Goal: Ask a question

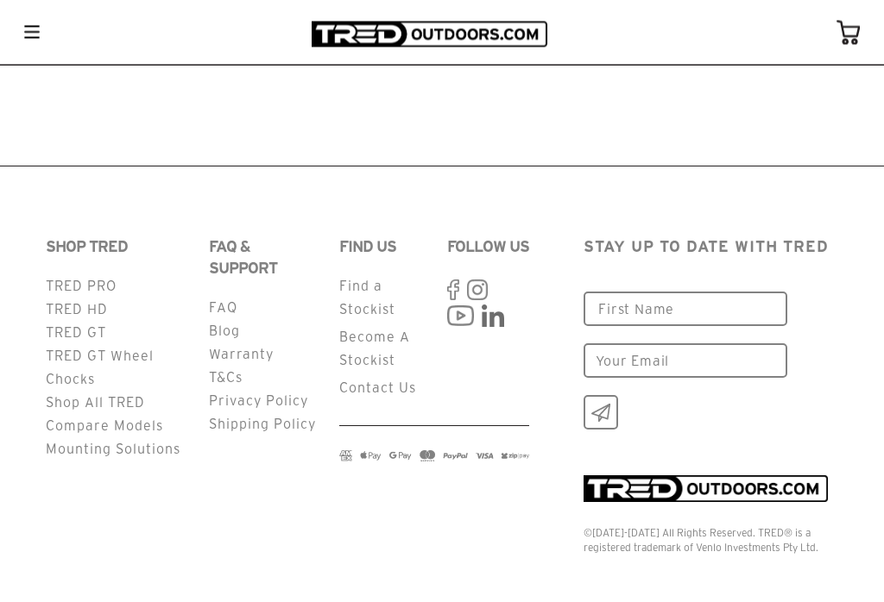
scroll to position [2095, 0]
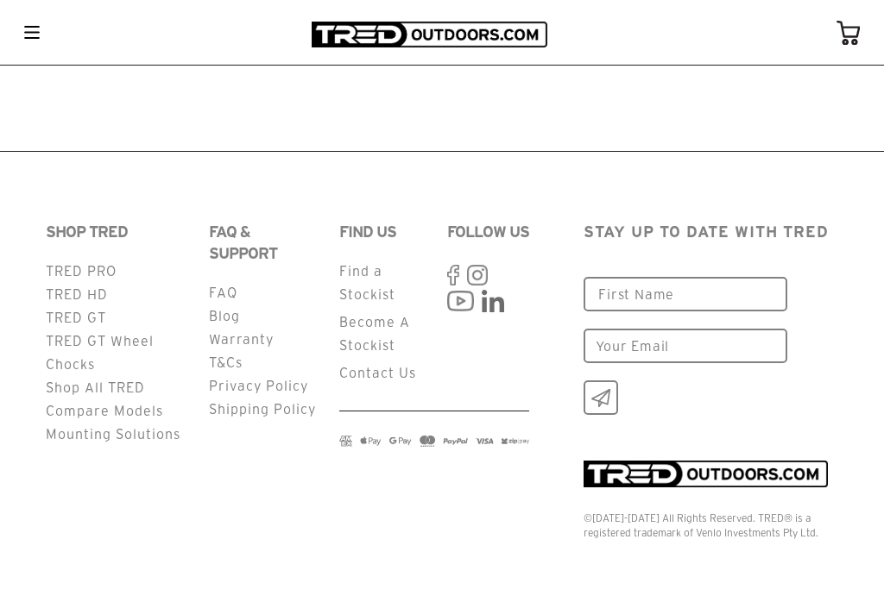
click at [222, 300] on link "FAQ" at bounding box center [223, 293] width 28 height 16
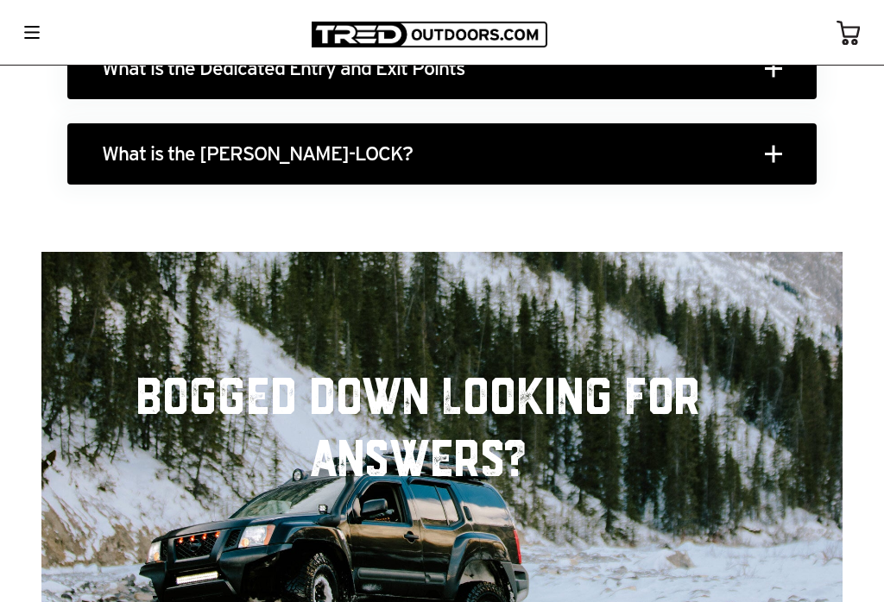
scroll to position [3232, 0]
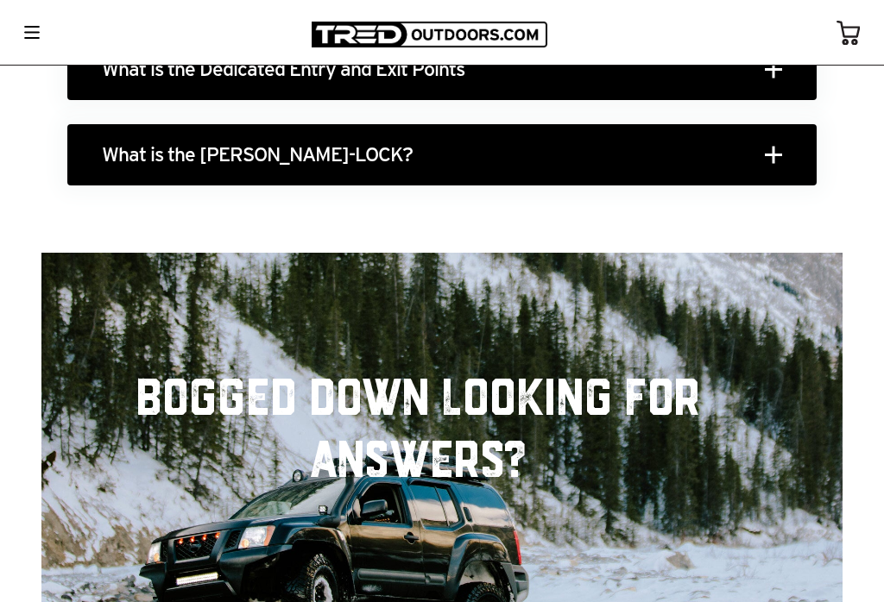
click at [784, 162] on h3 "What is the SIPE-LOCK?" at bounding box center [441, 154] width 749 height 61
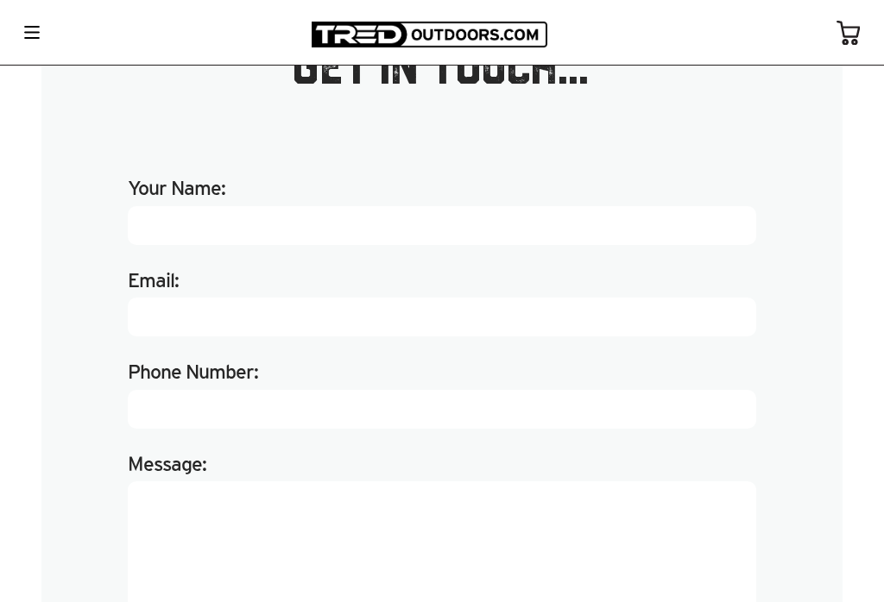
scroll to position [4121, 0]
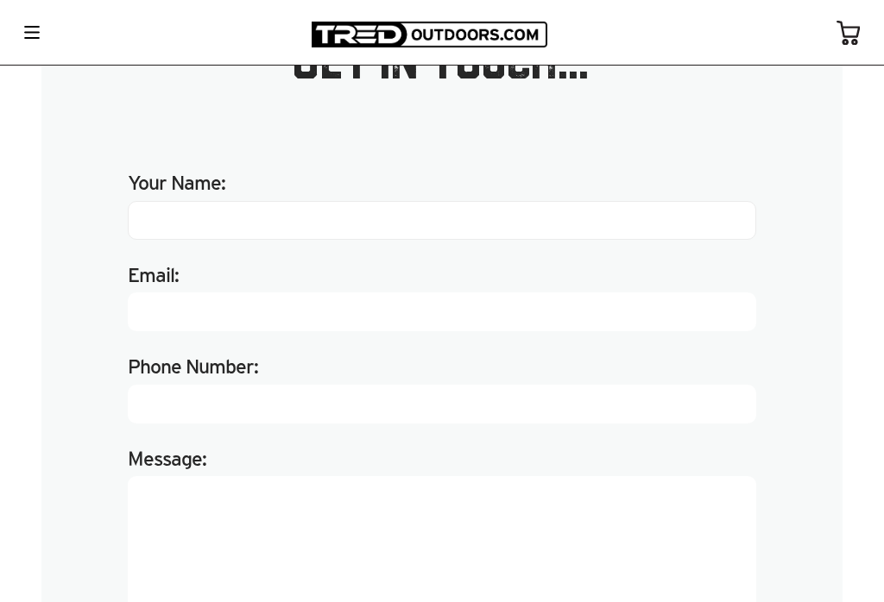
click at [576, 224] on input "Your Name:" at bounding box center [442, 220] width 628 height 39
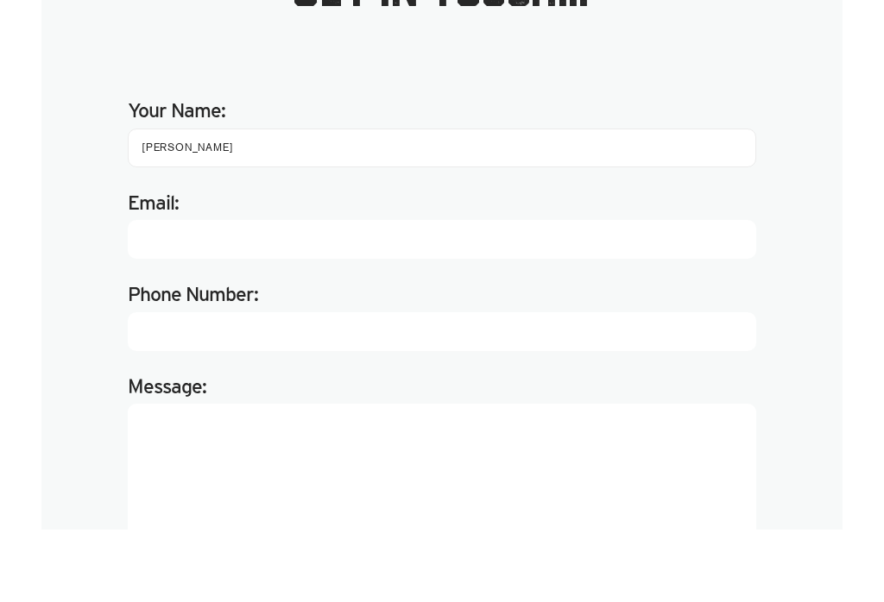
type input "Kevin Zagorda"
click at [673, 293] on input "Email:" at bounding box center [442, 312] width 628 height 39
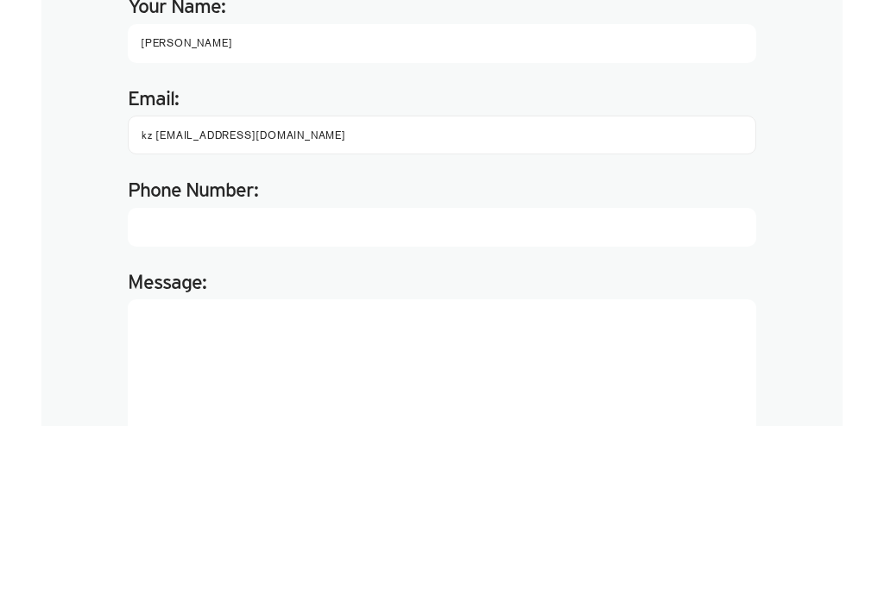
click at [159, 293] on input "kz ruins@hotmail.com" at bounding box center [442, 312] width 628 height 39
type input "kzbruins@hotmail.com"
click at [532, 385] on input "Phone Number:" at bounding box center [442, 404] width 628 height 39
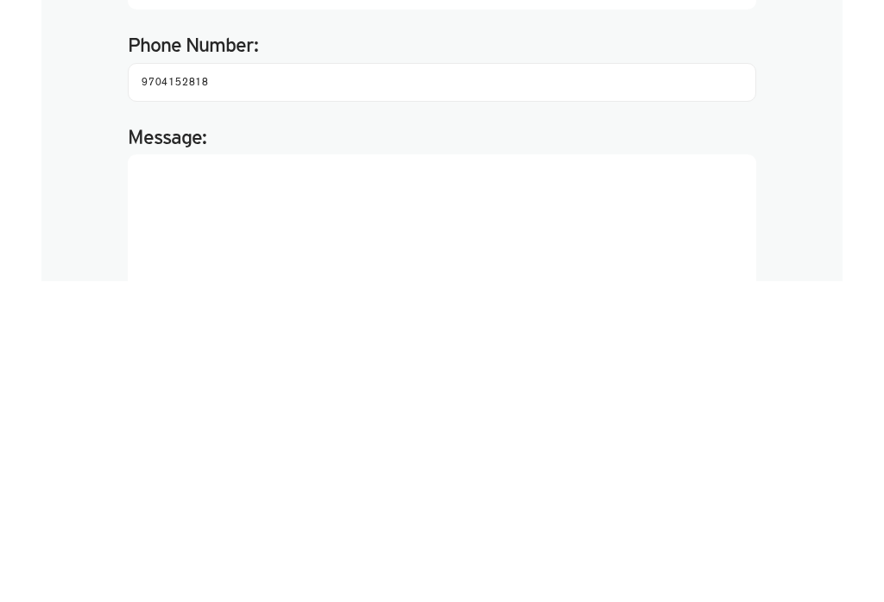
type input "9704152818"
click at [668, 476] on textarea "Message:" at bounding box center [442, 553] width 628 height 155
click at [387, 476] on textarea "I’m looking for the correct hardware to mount my TredPro" at bounding box center [442, 553] width 628 height 155
click at [383, 476] on textarea "I’m looking for the correct hardware to mount my TredPro" at bounding box center [442, 553] width 628 height 155
click at [387, 476] on textarea "I’m looking for the correct hardware to mount my TredPro" at bounding box center [442, 553] width 628 height 155
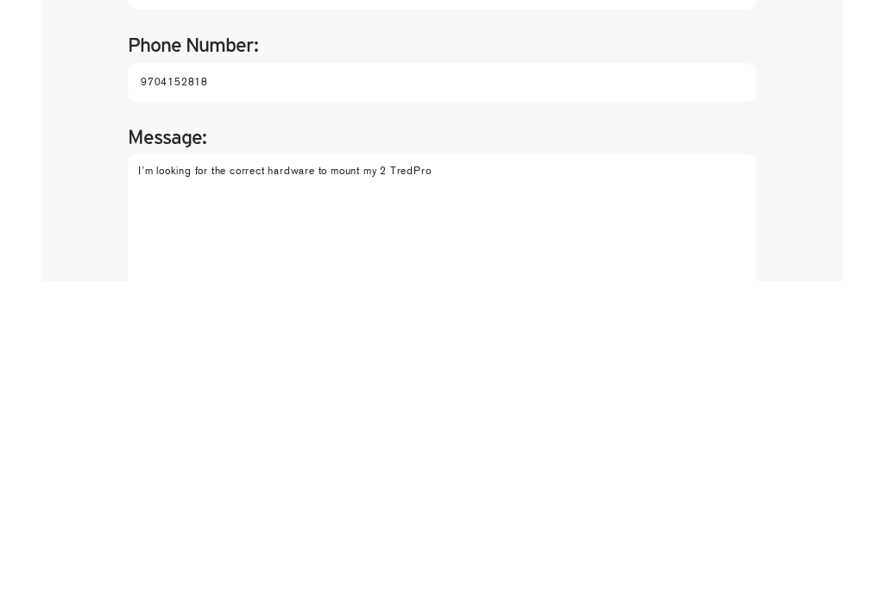
click at [501, 476] on textarea "I’m looking for the correct hardware to mount my 2 TredPro" at bounding box center [442, 553] width 628 height 155
click at [604, 476] on textarea "I’m looking for the correct hardware to mount my 2 TredPro recovery devices to …" at bounding box center [442, 553] width 628 height 155
click at [702, 476] on textarea "I’m looking for the correct hardware to mount my 2 TredPro recovery devices to …" at bounding box center [442, 553] width 628 height 155
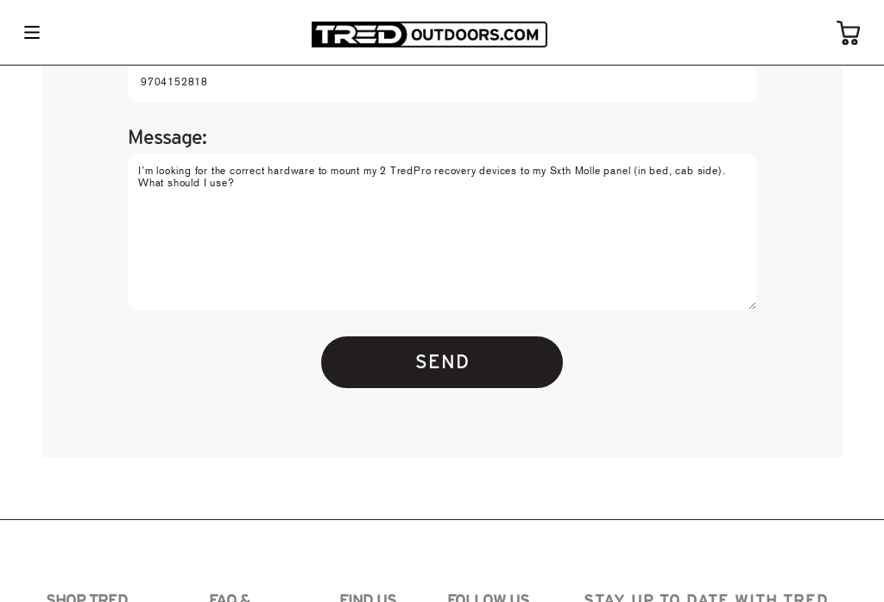
type textarea "I’m looking for the correct hardware to mount my 2 TredPro recovery devices to …"
click at [469, 369] on input "Send" at bounding box center [442, 363] width 242 height 52
